Goal: Task Accomplishment & Management: Manage account settings

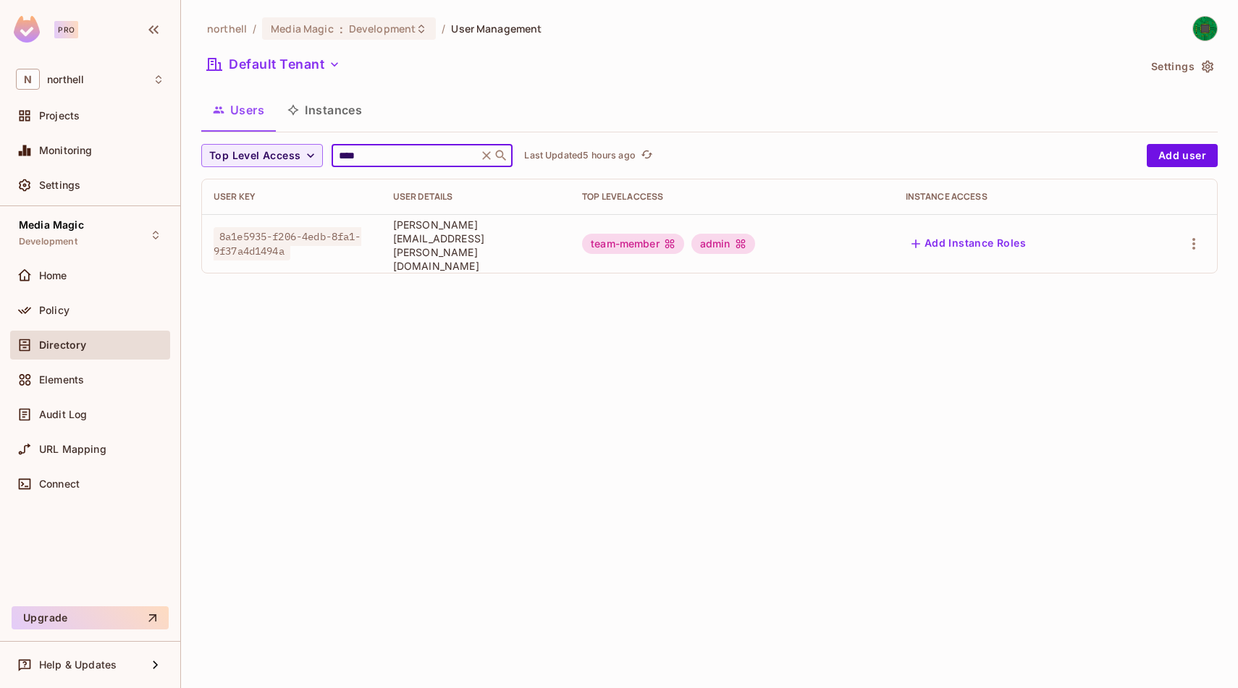
type input "****"
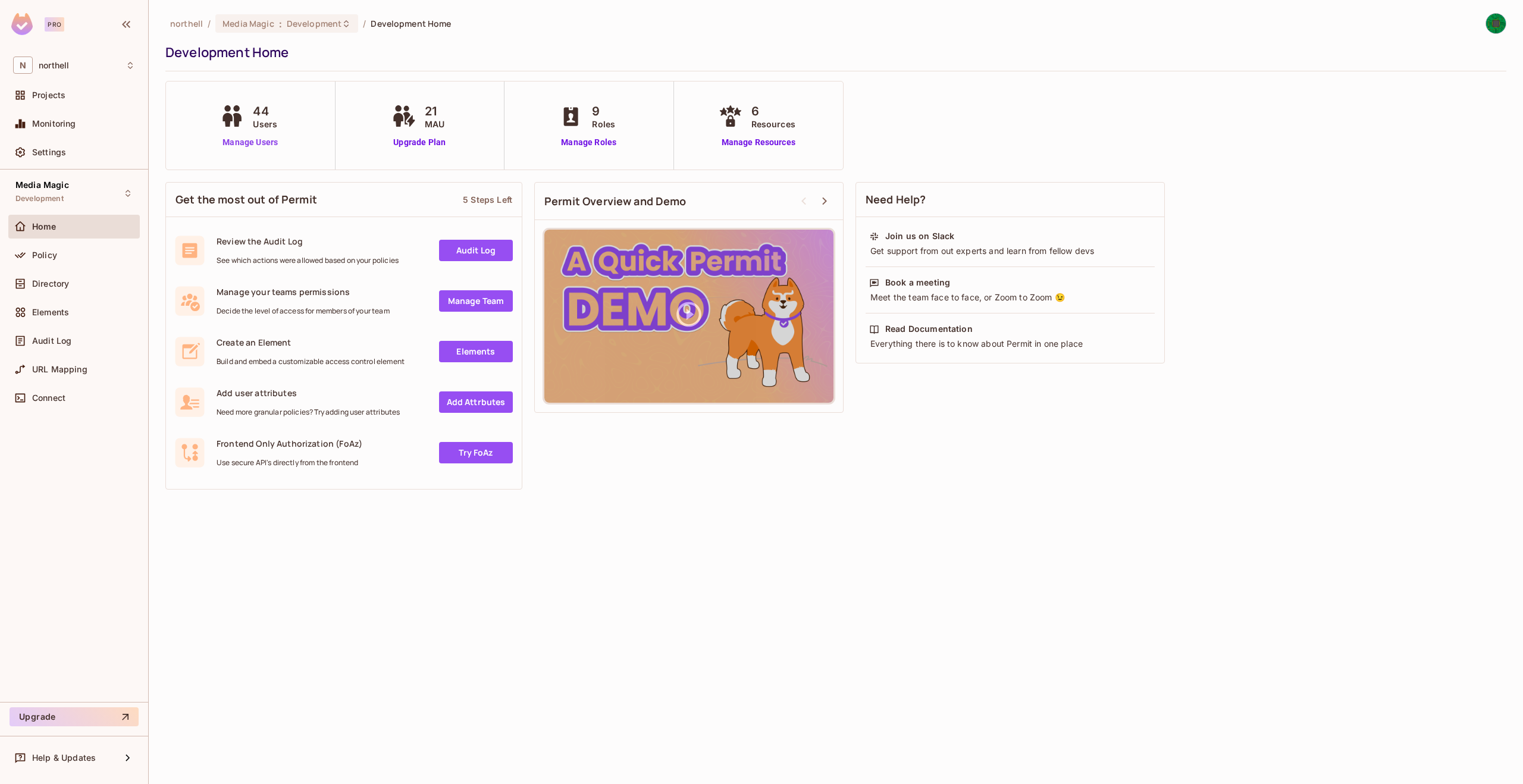
click at [241, 138] on link "Manage Users" at bounding box center [250, 142] width 66 height 12
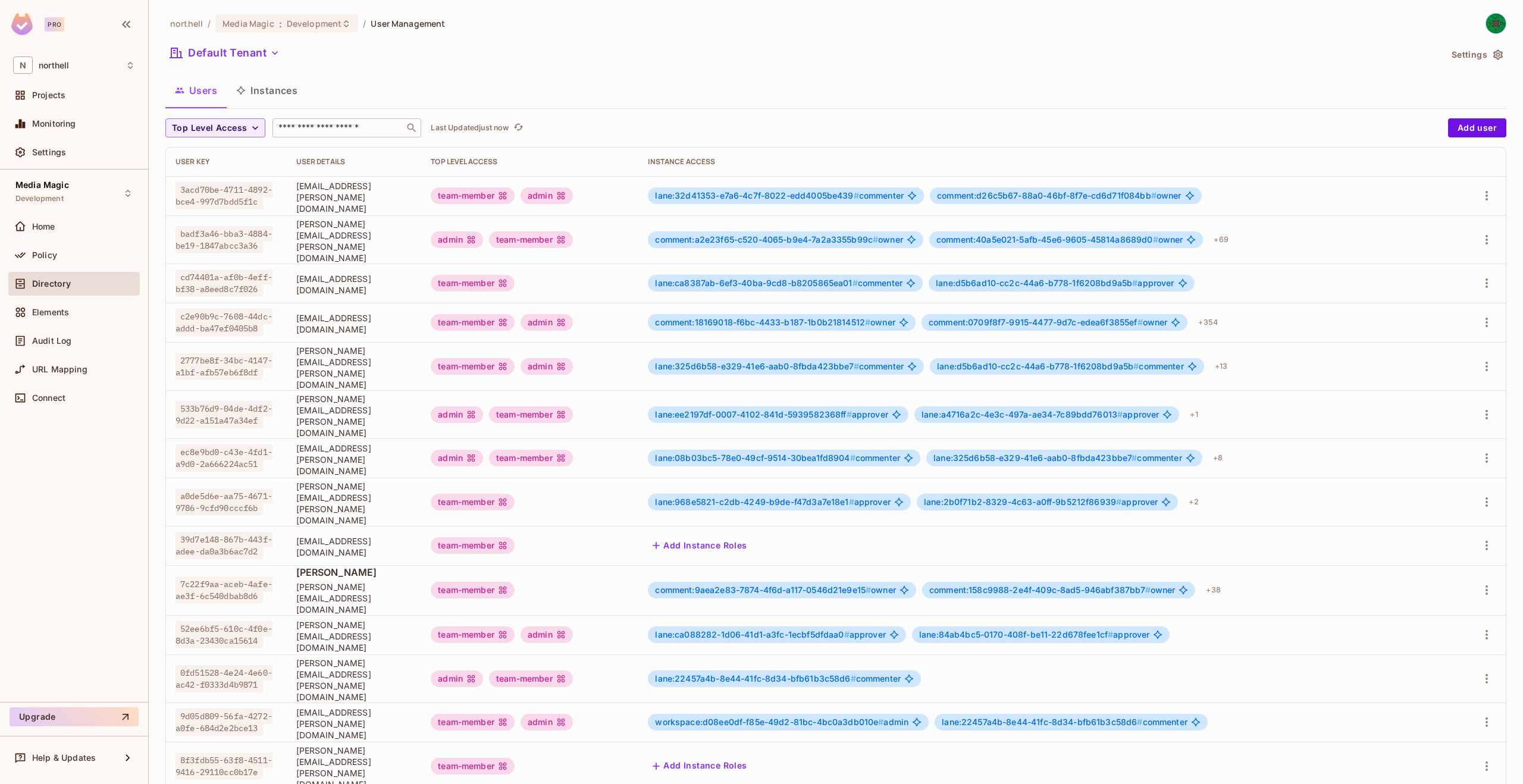
click at [354, 128] on input "text" at bounding box center [339, 127] width 125 height 12
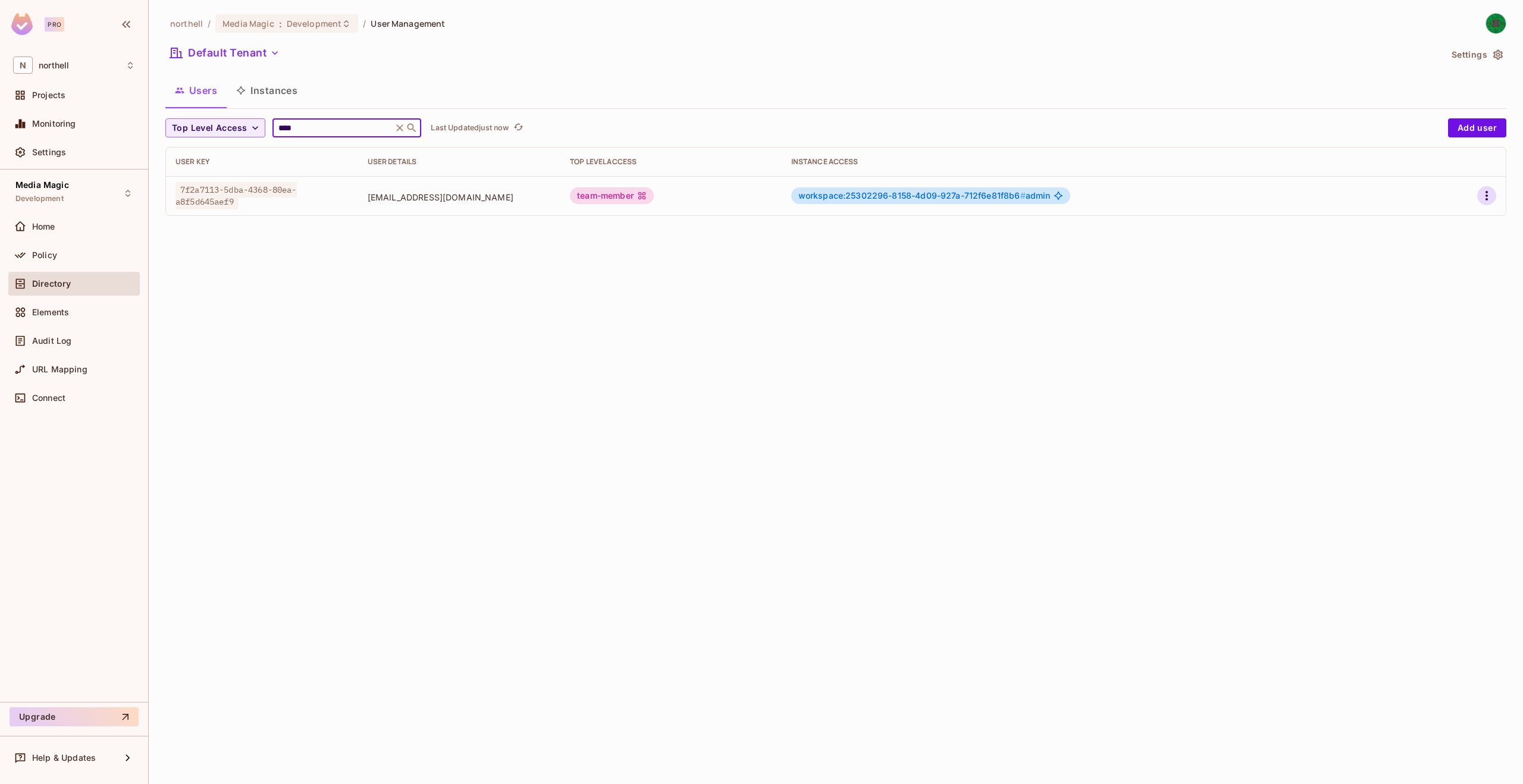
type input "****"
click at [1491, 195] on icon "button" at bounding box center [1486, 195] width 14 height 14
click at [1428, 222] on div "Edit" at bounding box center [1424, 223] width 16 height 12
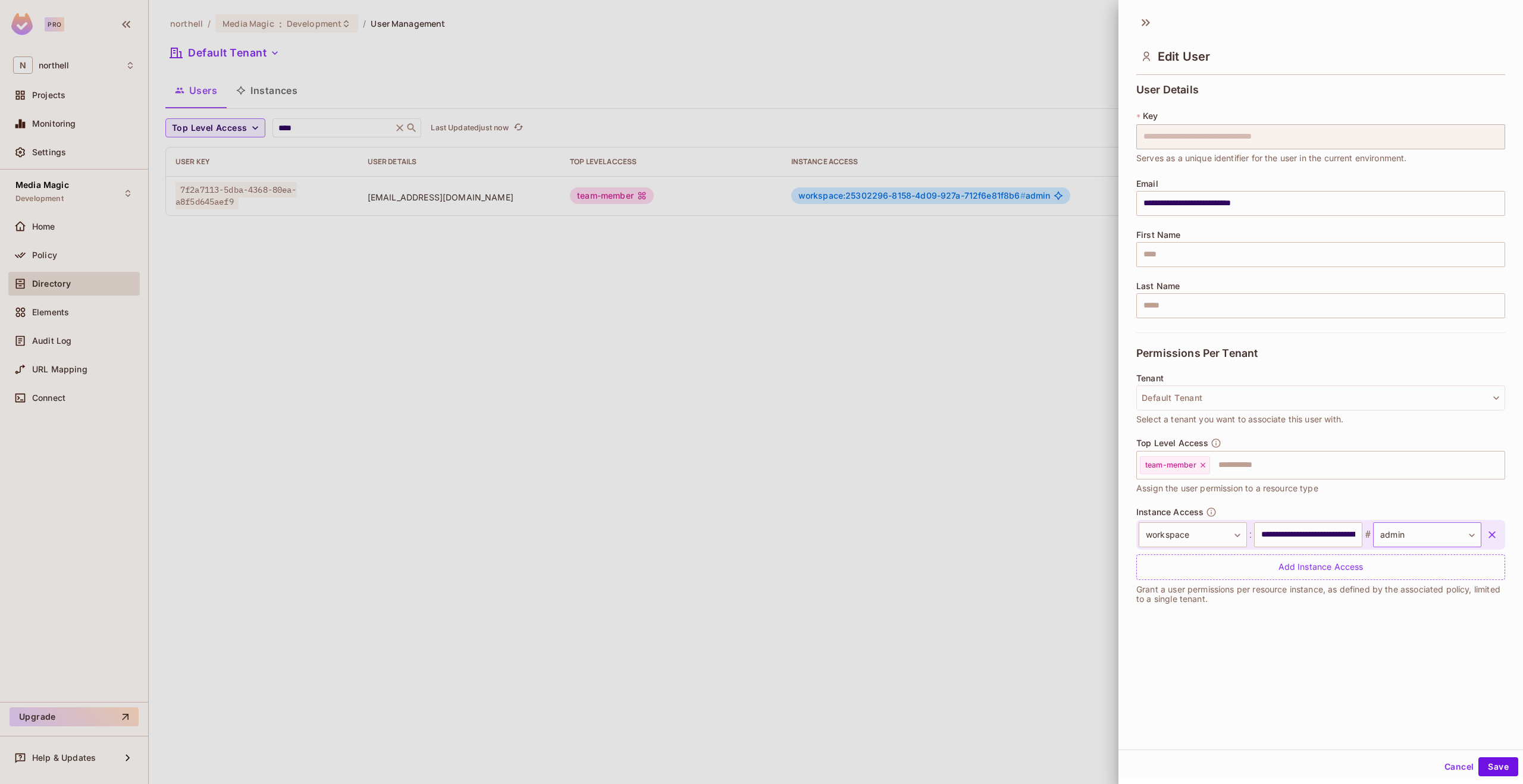
click at [1446, 528] on body "**********" at bounding box center [761, 392] width 1523 height 784
click at [42, 251] on div at bounding box center [761, 392] width 1523 height 784
click at [46, 256] on div at bounding box center [761, 392] width 1523 height 784
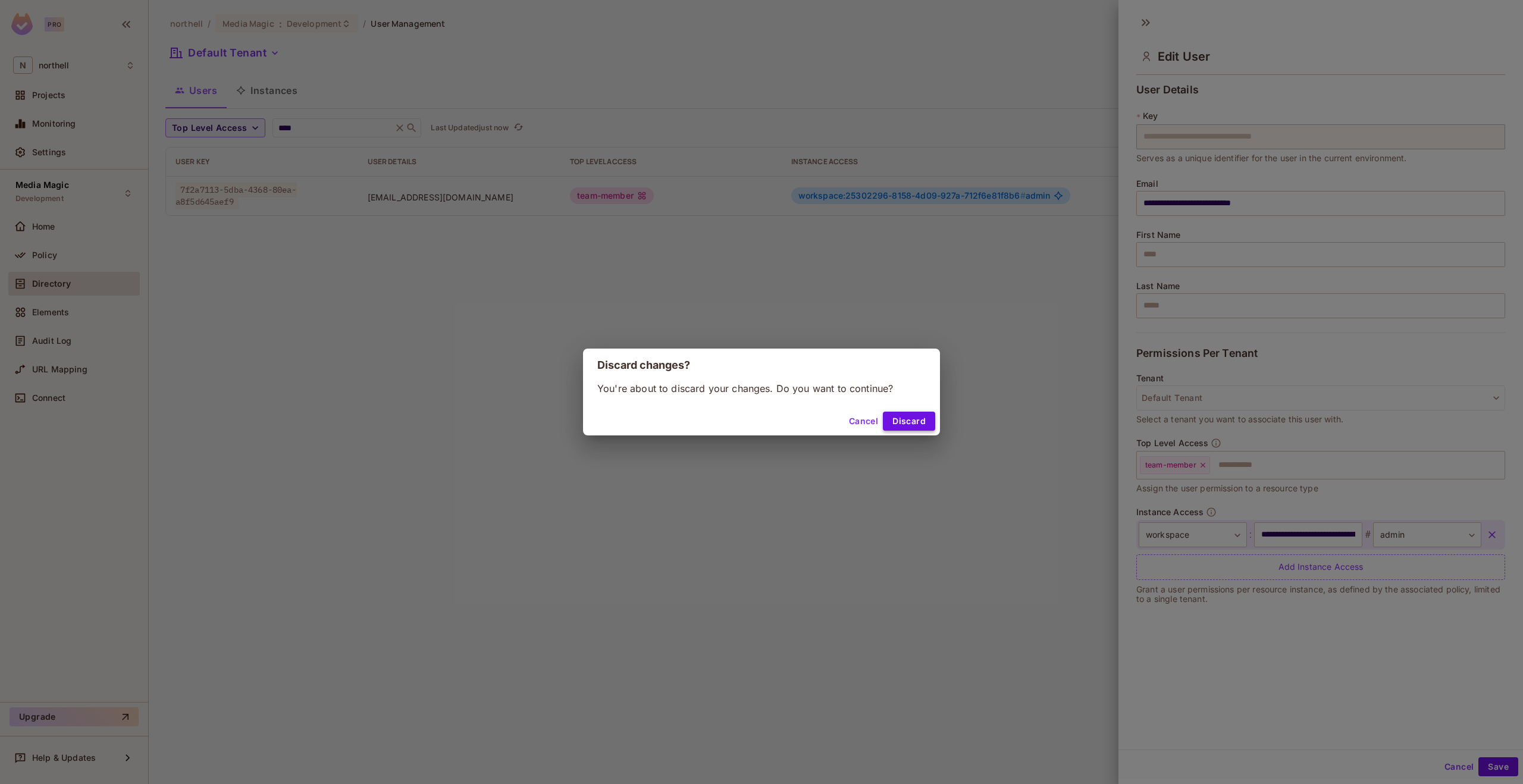
click at [896, 418] on button "Discard" at bounding box center [909, 421] width 53 height 19
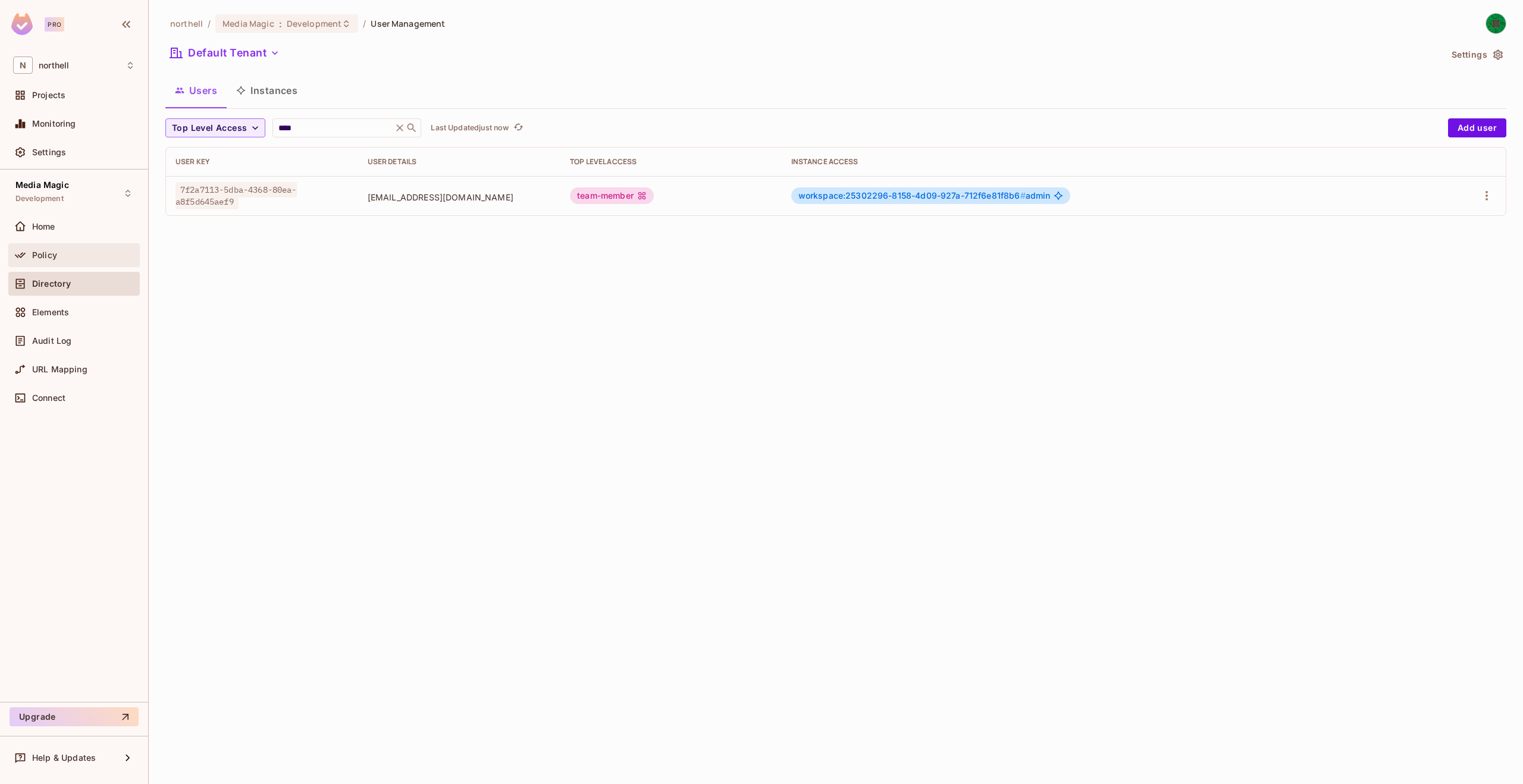
click at [46, 251] on span "Policy" at bounding box center [44, 256] width 25 height 10
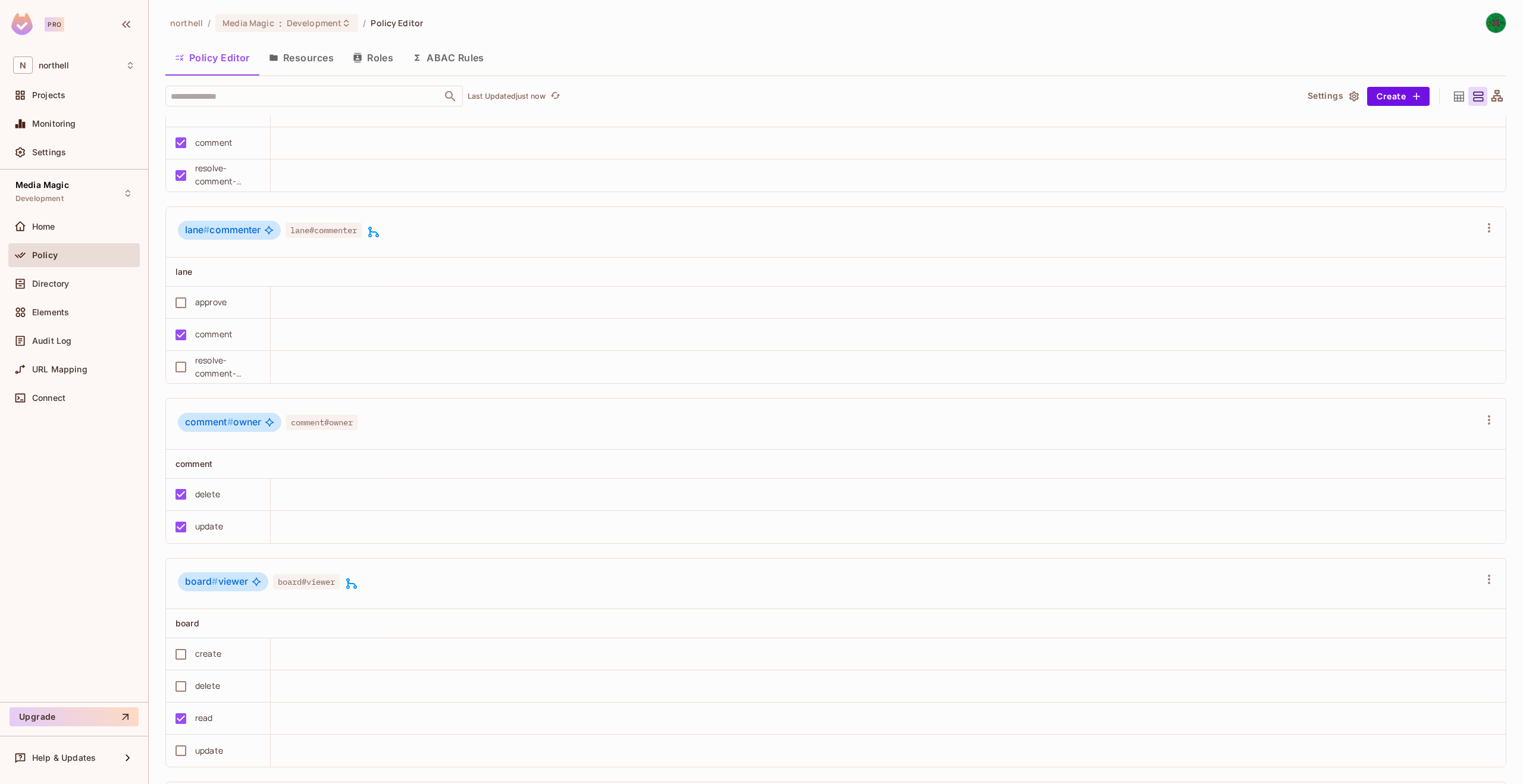
scroll to position [1095, 0]
click at [376, 232] on icon at bounding box center [373, 229] width 14 height 14
click at [405, 566] on div at bounding box center [761, 392] width 1523 height 784
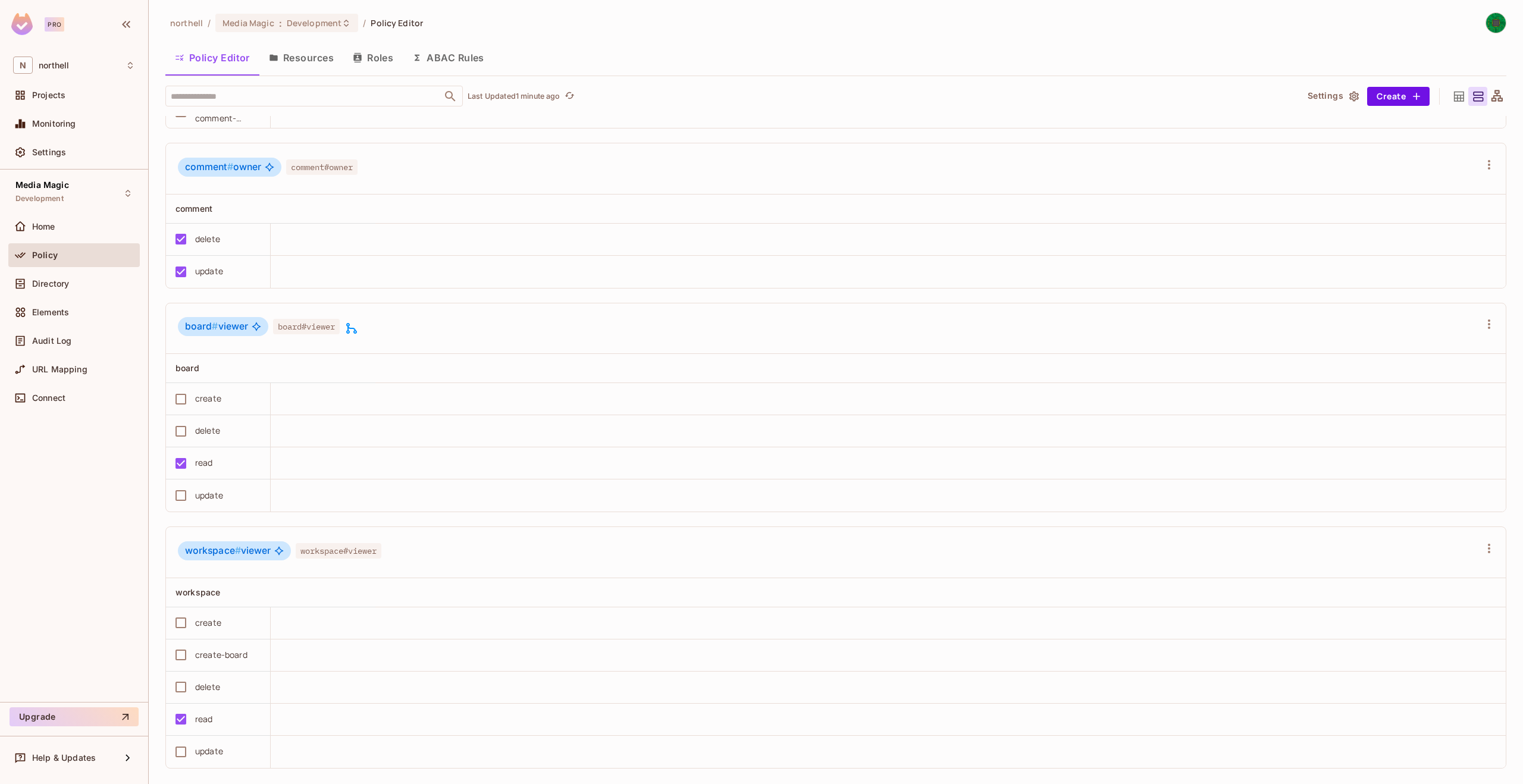
scroll to position [1363, 0]
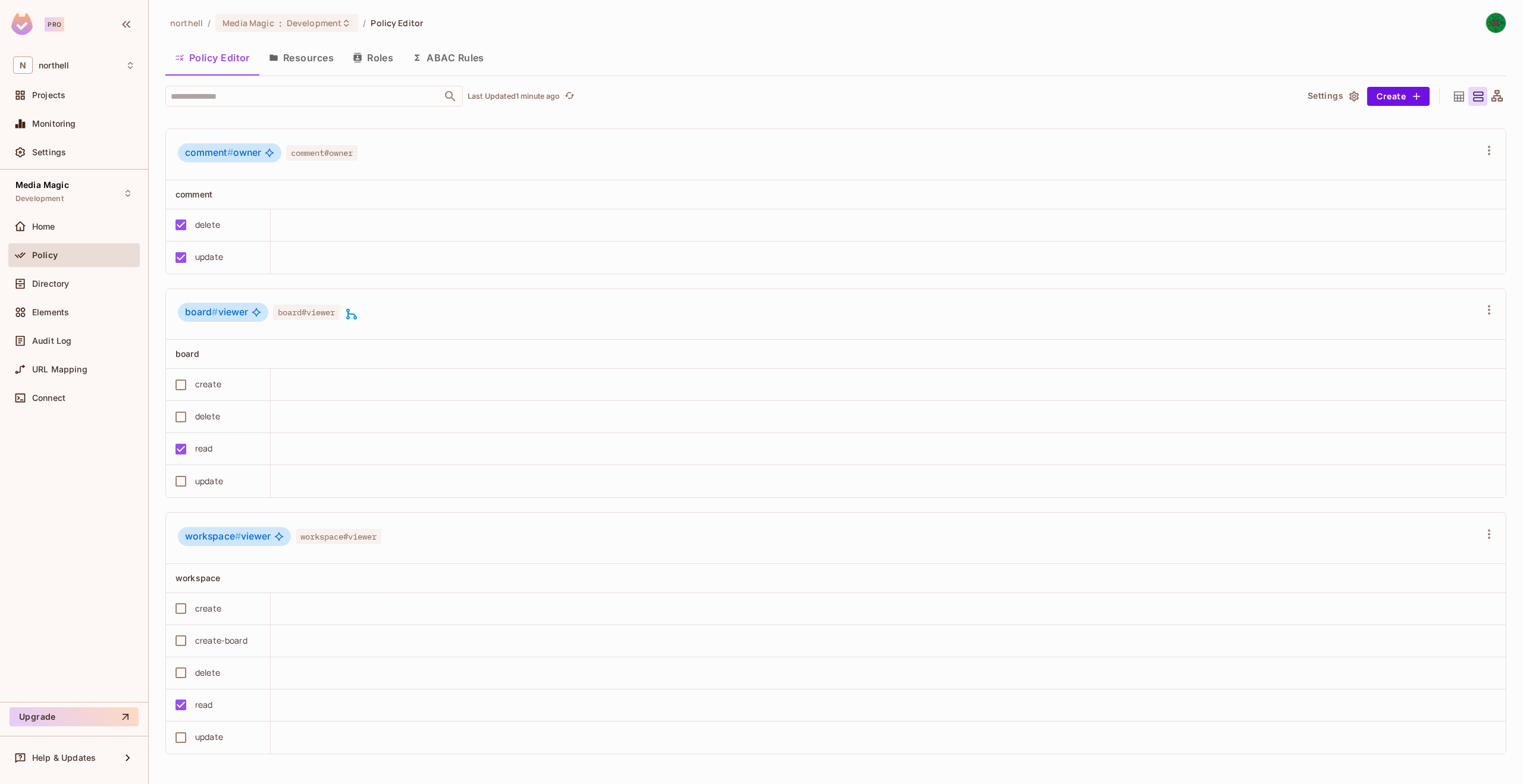
click at [406, 530] on div "workspace # viewer workspace#viewer" at bounding box center [828, 538] width 1301 height 23
click at [397, 535] on div "workspace # viewer workspace#viewer" at bounding box center [828, 538] width 1301 height 23
click at [320, 539] on span "workspace#viewer" at bounding box center [339, 536] width 85 height 16
